Goal: Transaction & Acquisition: Obtain resource

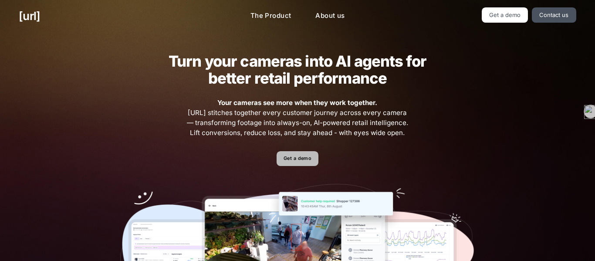
click at [294, 159] on link "Get a demo" at bounding box center [297, 158] width 41 height 15
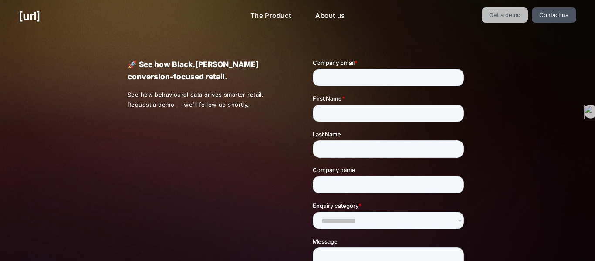
click at [509, 13] on link "Get a demo" at bounding box center [505, 14] width 47 height 15
click at [504, 17] on link "Get a demo" at bounding box center [505, 14] width 47 height 15
click at [505, 14] on link "Get a demo" at bounding box center [505, 14] width 47 height 15
click at [506, 16] on link "Get a demo" at bounding box center [505, 14] width 47 height 15
click at [507, 17] on link "Get a demo" at bounding box center [505, 14] width 47 height 15
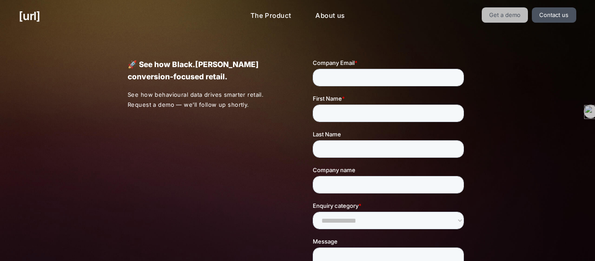
click at [508, 15] on link "Get a demo" at bounding box center [505, 14] width 47 height 15
click at [503, 15] on link "Get a demo" at bounding box center [505, 14] width 47 height 15
click at [504, 15] on link "Get a demo" at bounding box center [505, 14] width 47 height 15
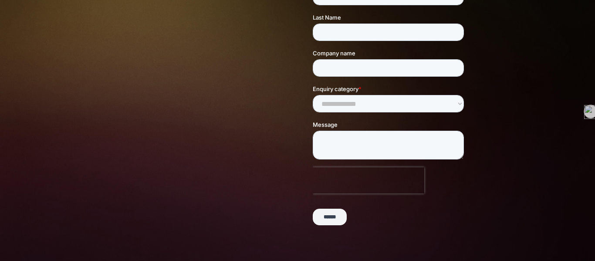
scroll to position [262, 0]
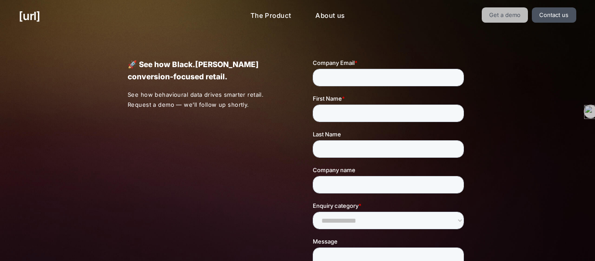
click at [505, 15] on link "Get a demo" at bounding box center [505, 14] width 47 height 15
click at [505, 16] on link "Get a demo" at bounding box center [505, 14] width 47 height 15
click at [40, 19] on link "[URL]" at bounding box center [29, 15] width 21 height 17
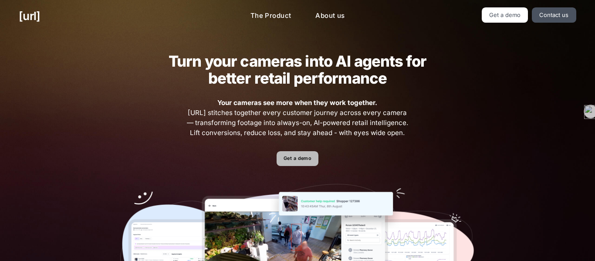
click at [303, 160] on link "Get a demo" at bounding box center [297, 158] width 41 height 15
